Goal: Find specific page/section

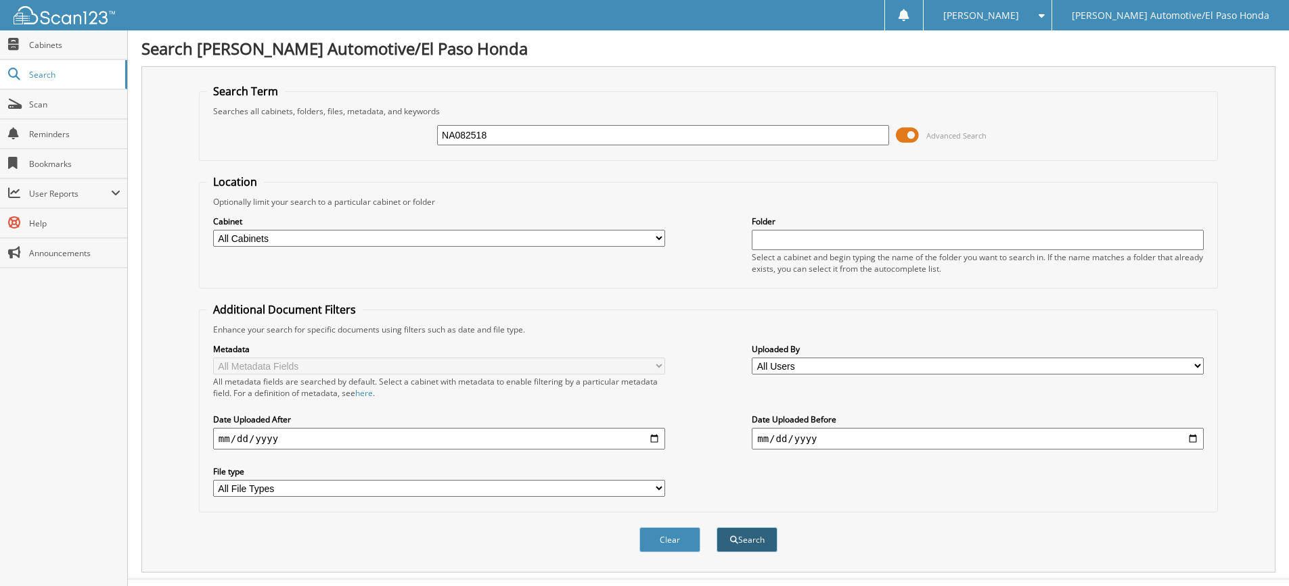
type input "NA082518"
click at [740, 542] on button "Search" at bounding box center [746, 540] width 61 height 25
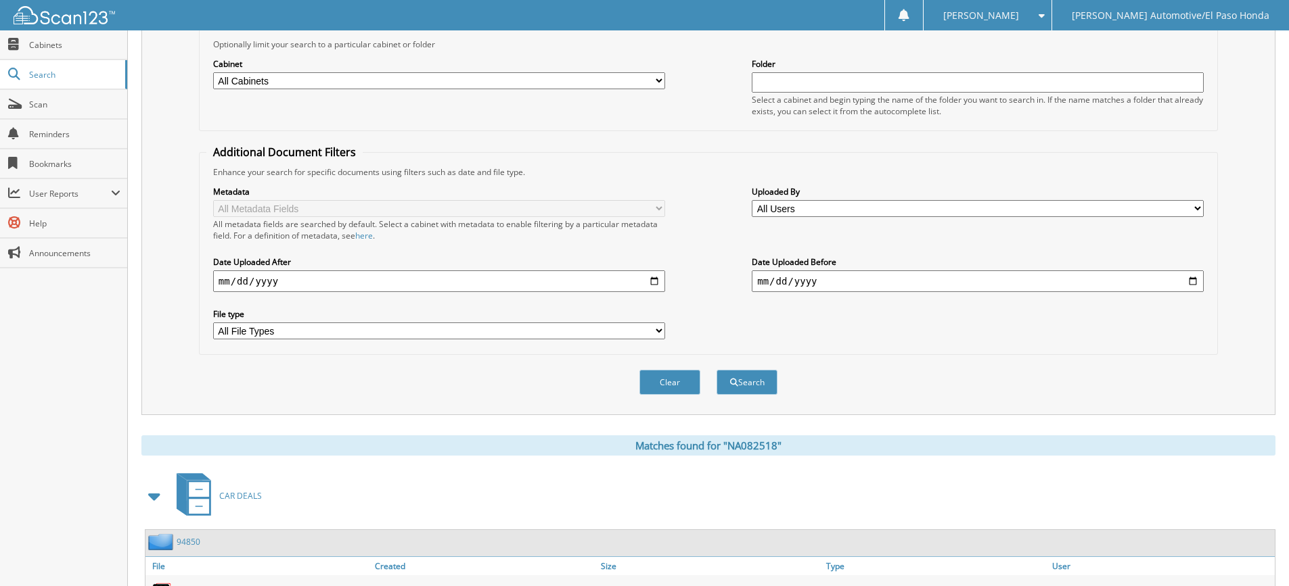
scroll to position [245, 0]
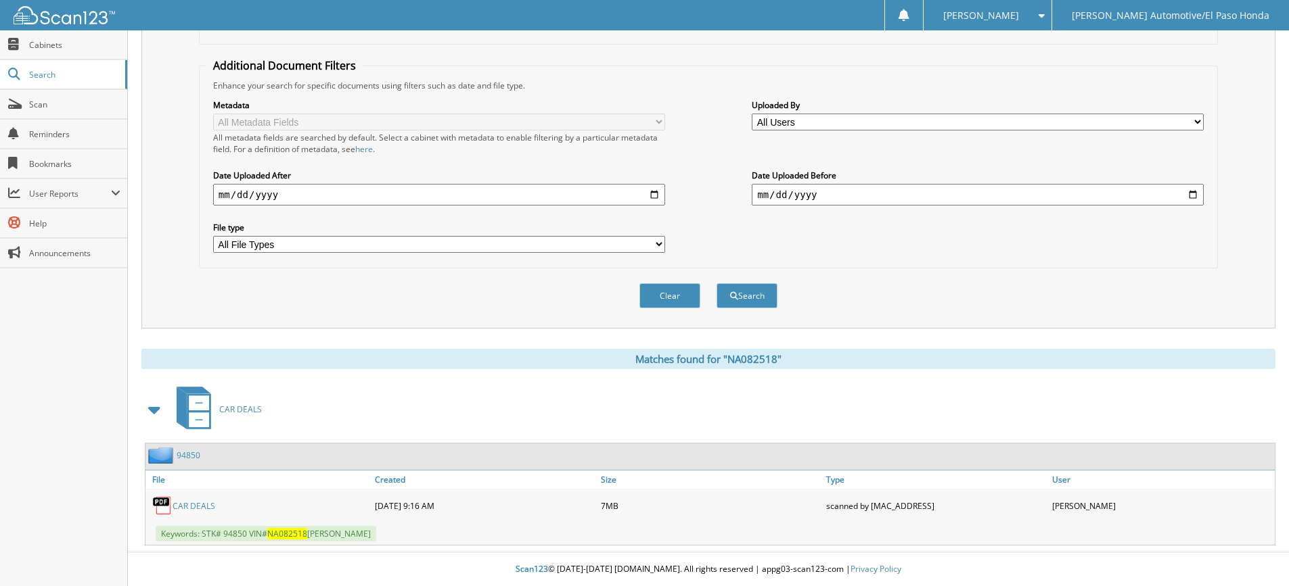
click at [188, 509] on link "CAR DEALS" at bounding box center [193, 506] width 43 height 11
